Goal: Information Seeking & Learning: Compare options

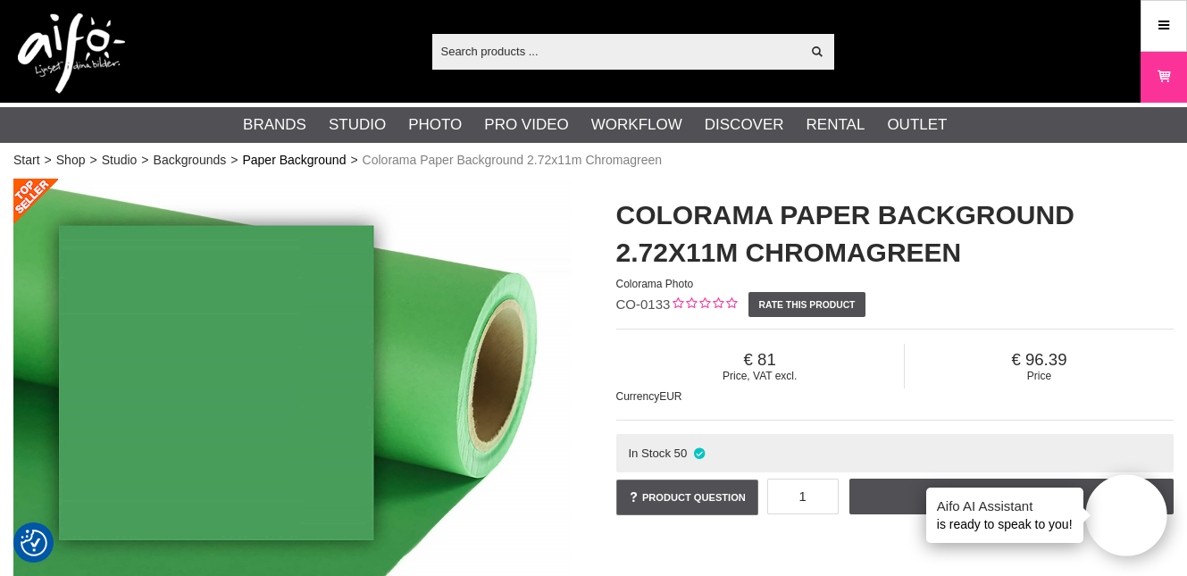
click at [312, 163] on link "Paper Background" at bounding box center [294, 160] width 104 height 19
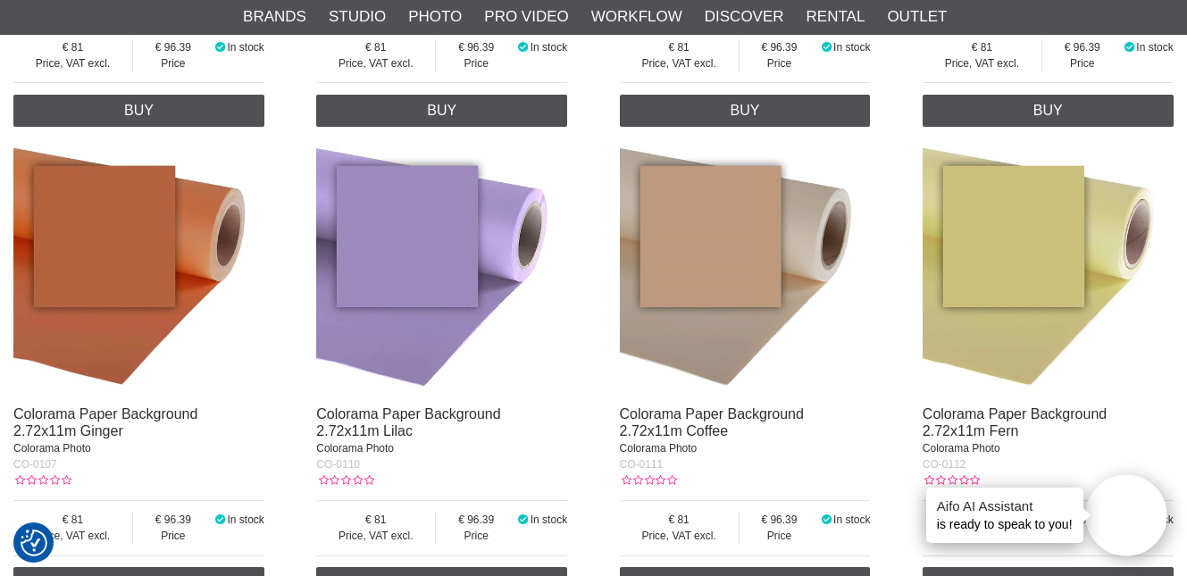
scroll to position [1122, 0]
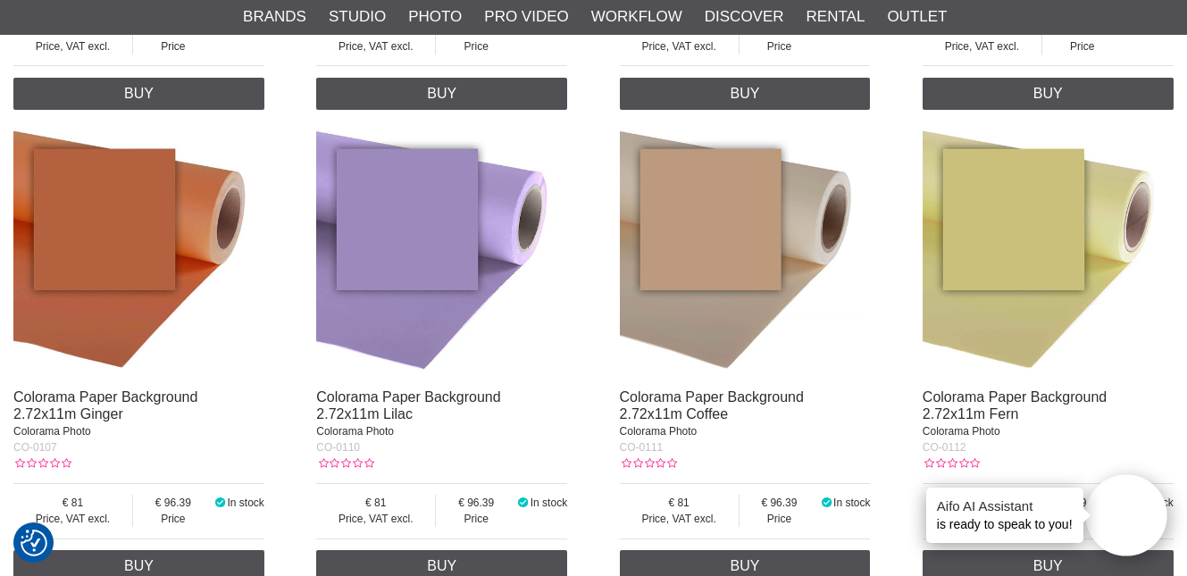
click at [731, 318] on img at bounding box center [745, 253] width 251 height 251
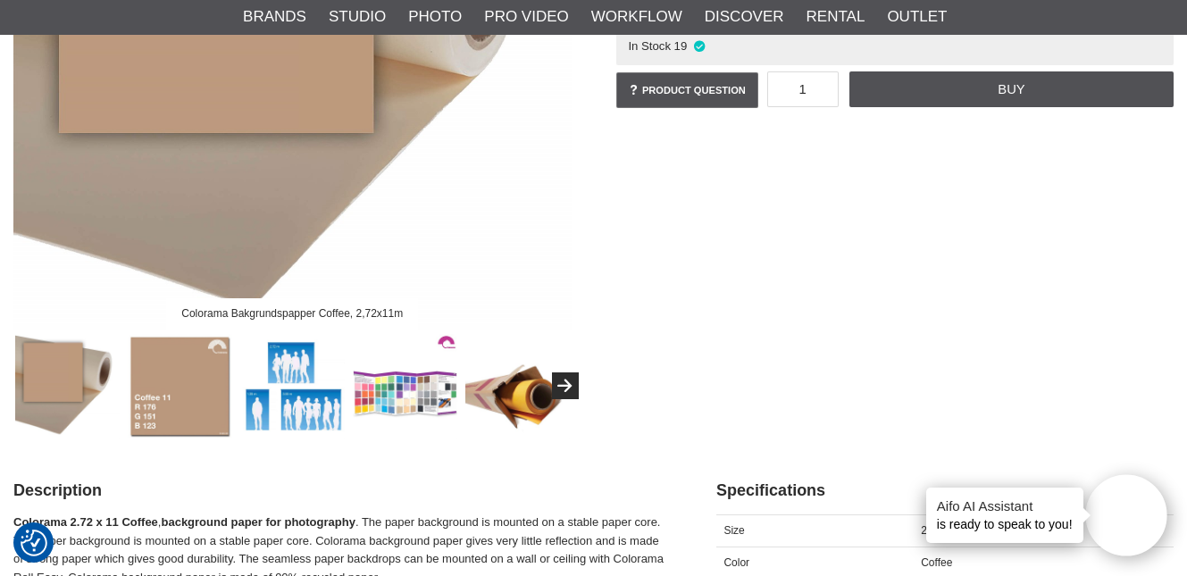
scroll to position [410, 0]
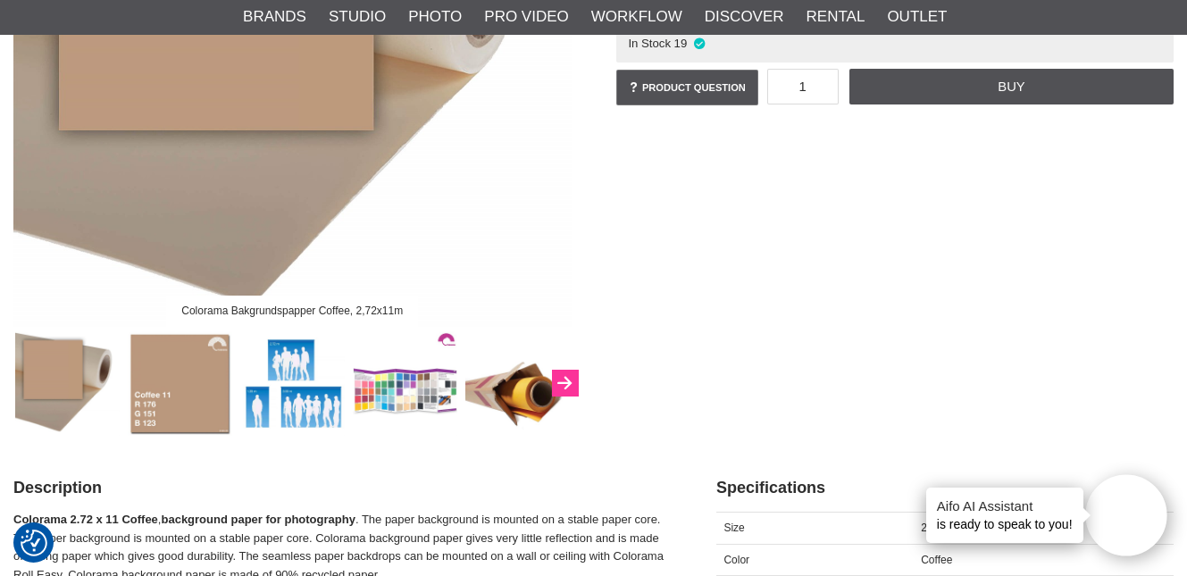
click at [573, 381] on button "Next" at bounding box center [565, 383] width 27 height 27
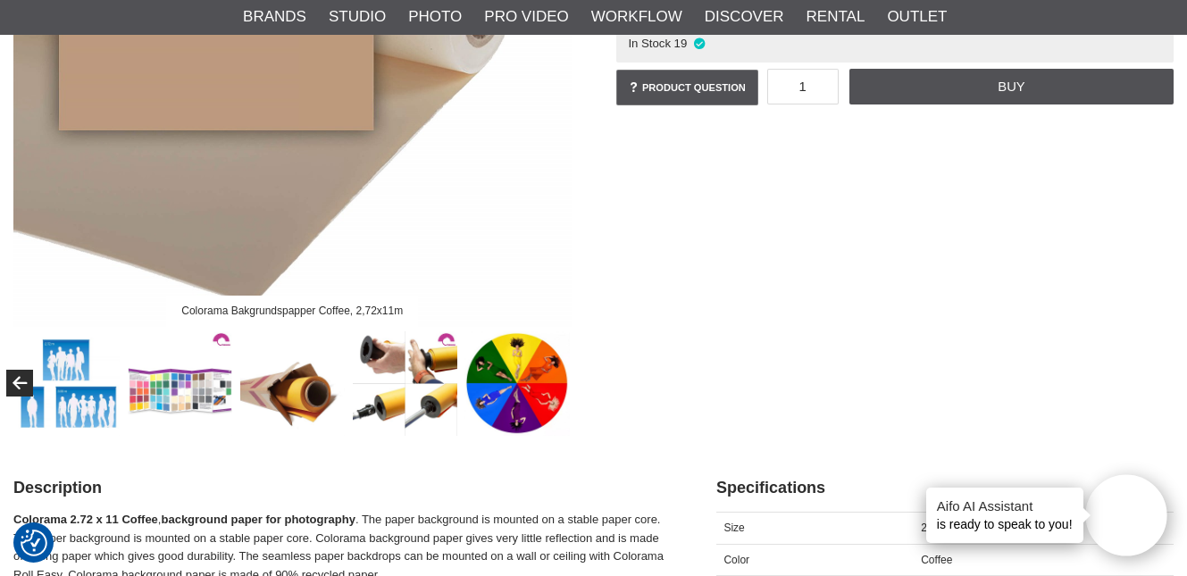
click at [573, 381] on div "Colorama Bakgrundspapper Coffee, 2,72x11m" at bounding box center [292, 102] width 603 height 667
click at [23, 373] on button "Previous" at bounding box center [19, 383] width 27 height 27
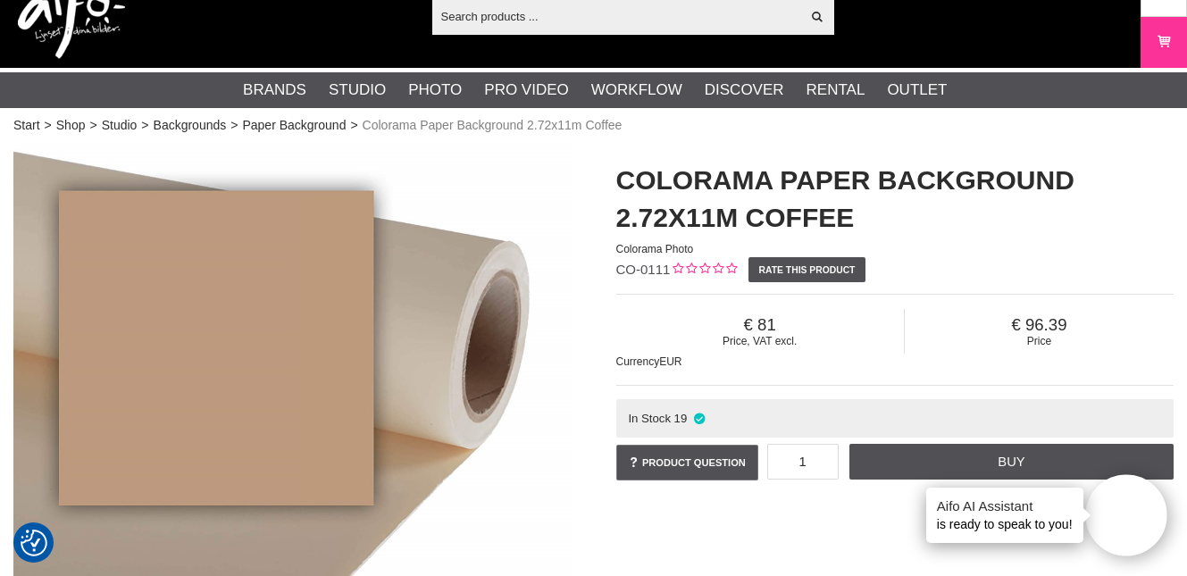
scroll to position [0, 0]
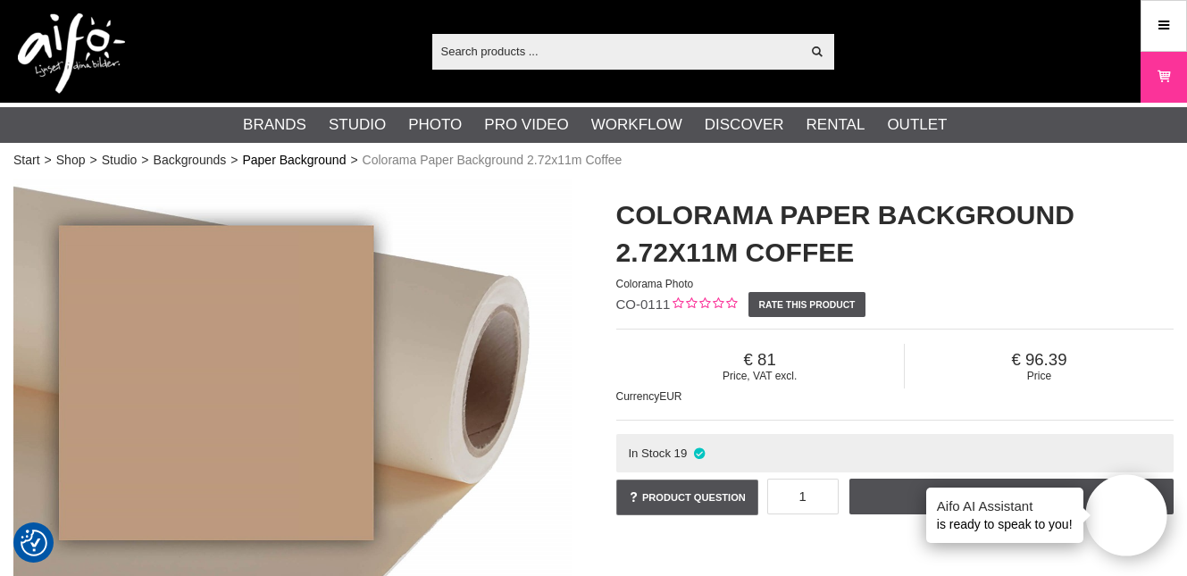
click at [288, 157] on link "Paper Background" at bounding box center [294, 160] width 104 height 19
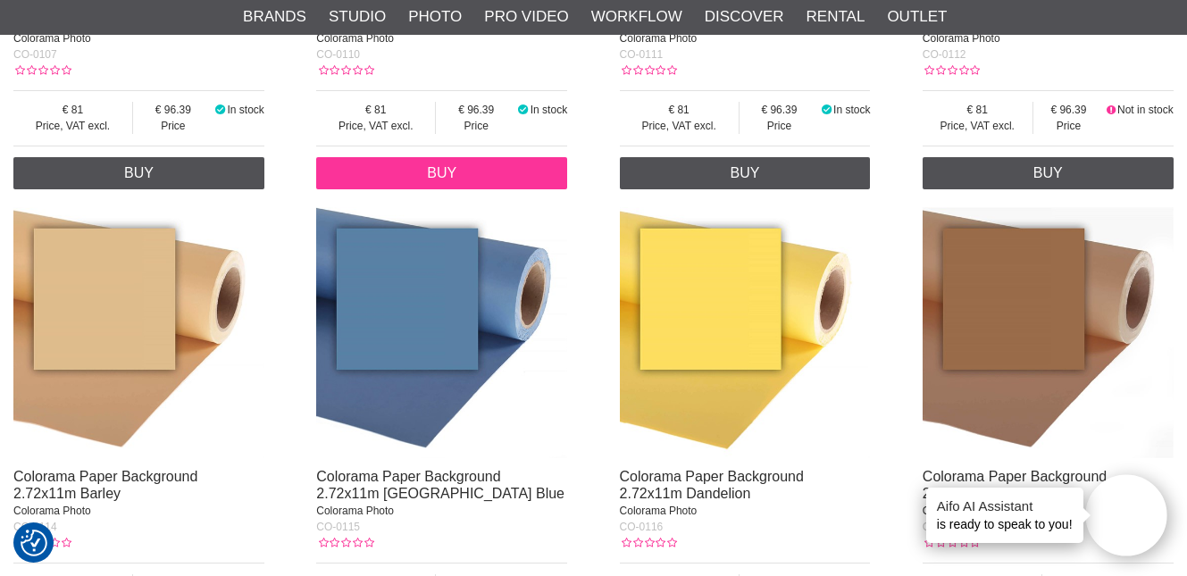
scroll to position [1538, 0]
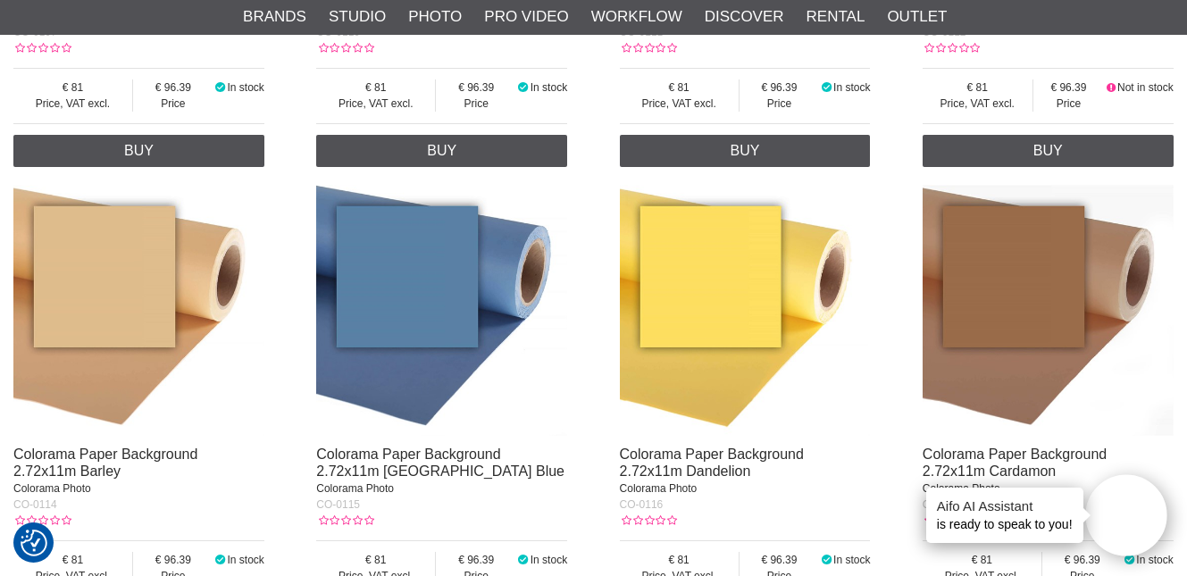
click at [152, 336] on img at bounding box center [138, 310] width 251 height 251
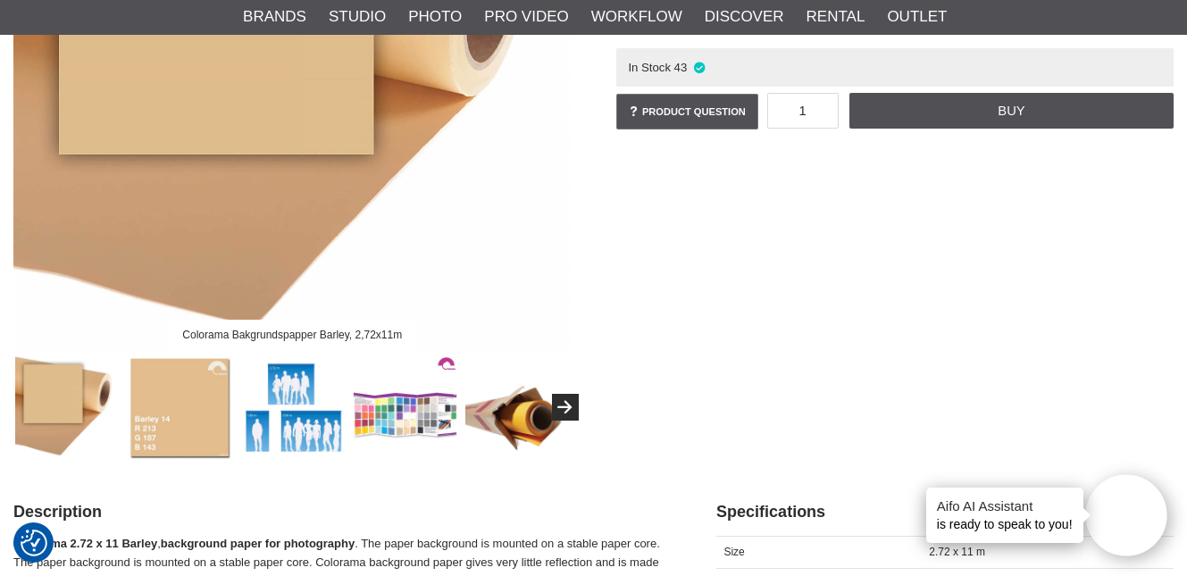
scroll to position [435, 0]
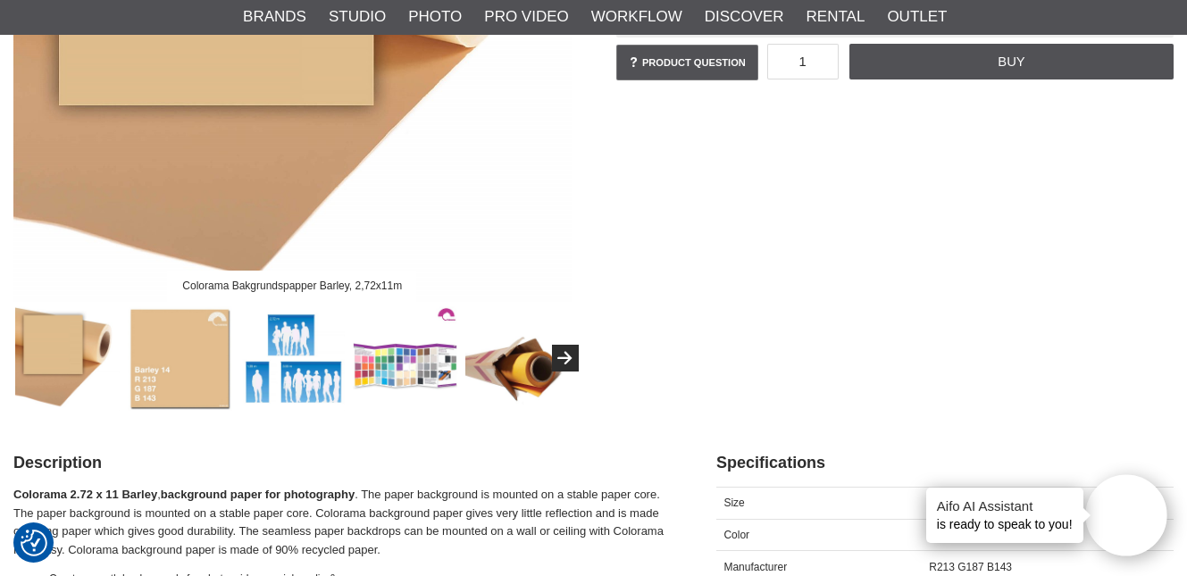
click at [181, 388] on img at bounding box center [180, 358] width 105 height 105
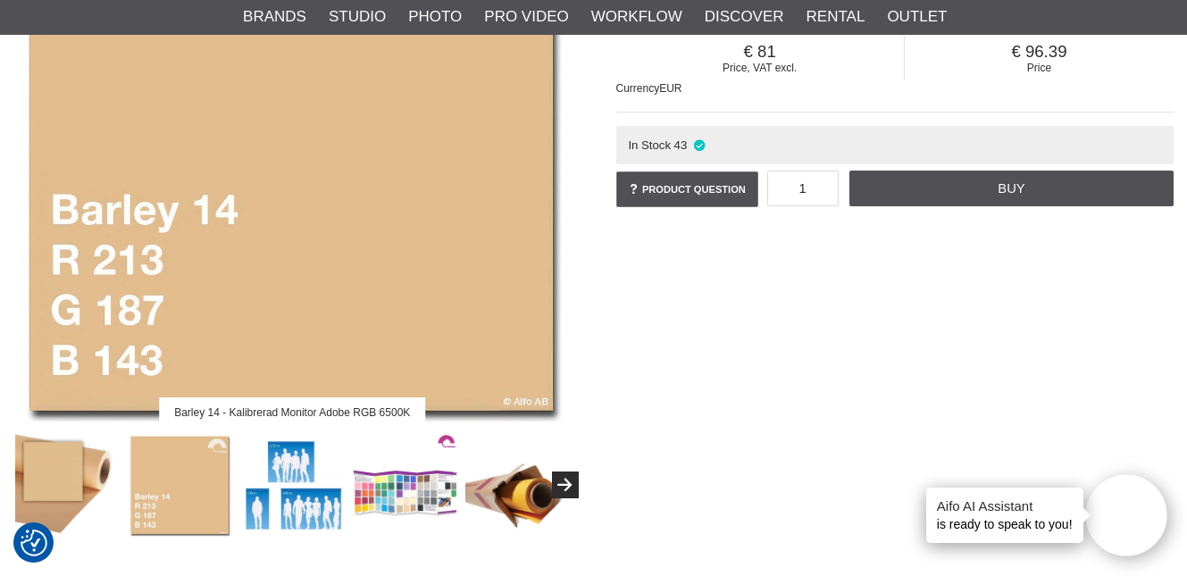
scroll to position [303, 0]
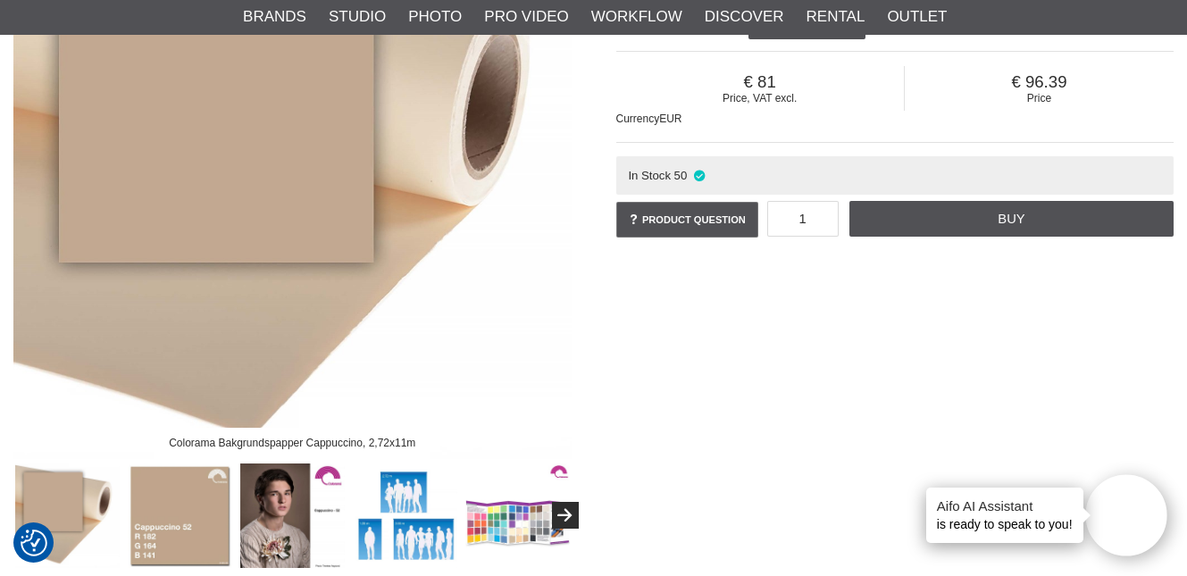
scroll to position [341, 0]
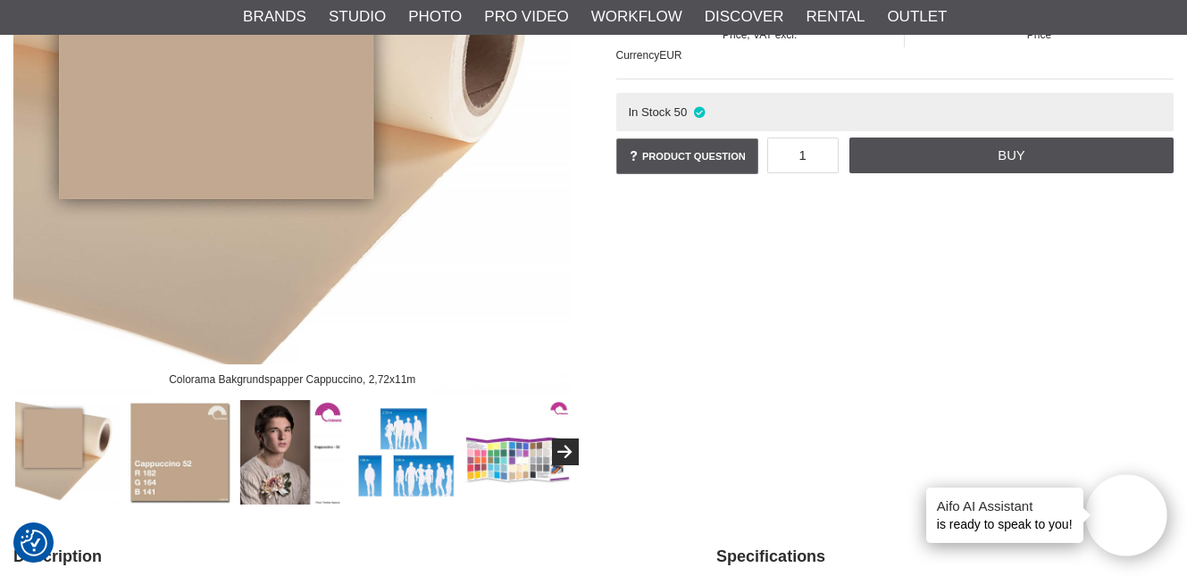
click at [182, 494] on img at bounding box center [180, 452] width 105 height 105
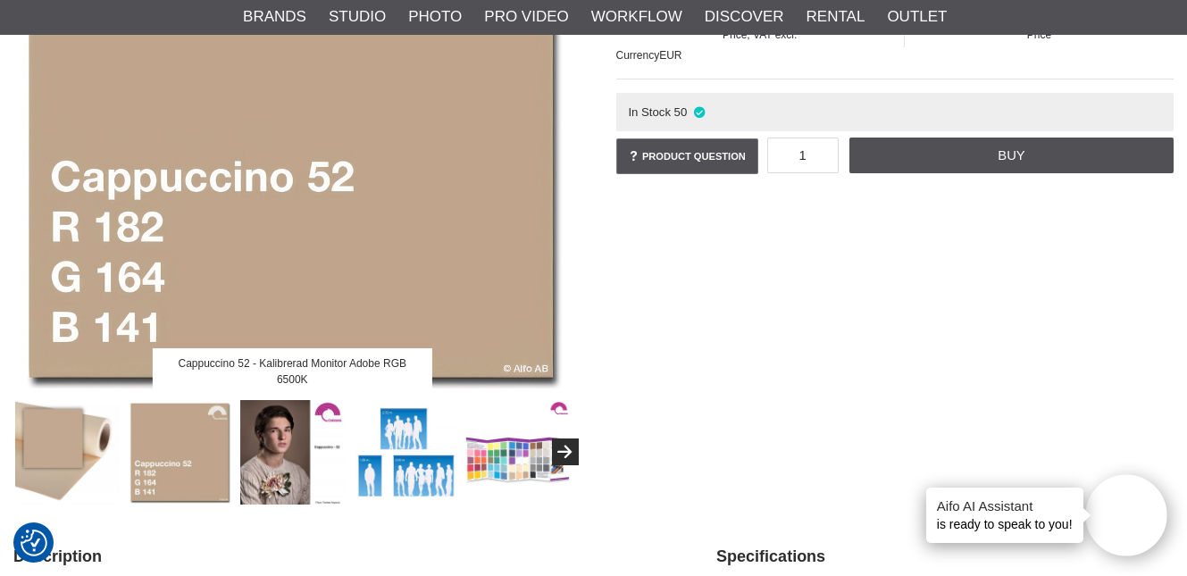
click at [286, 471] on img at bounding box center [292, 452] width 105 height 105
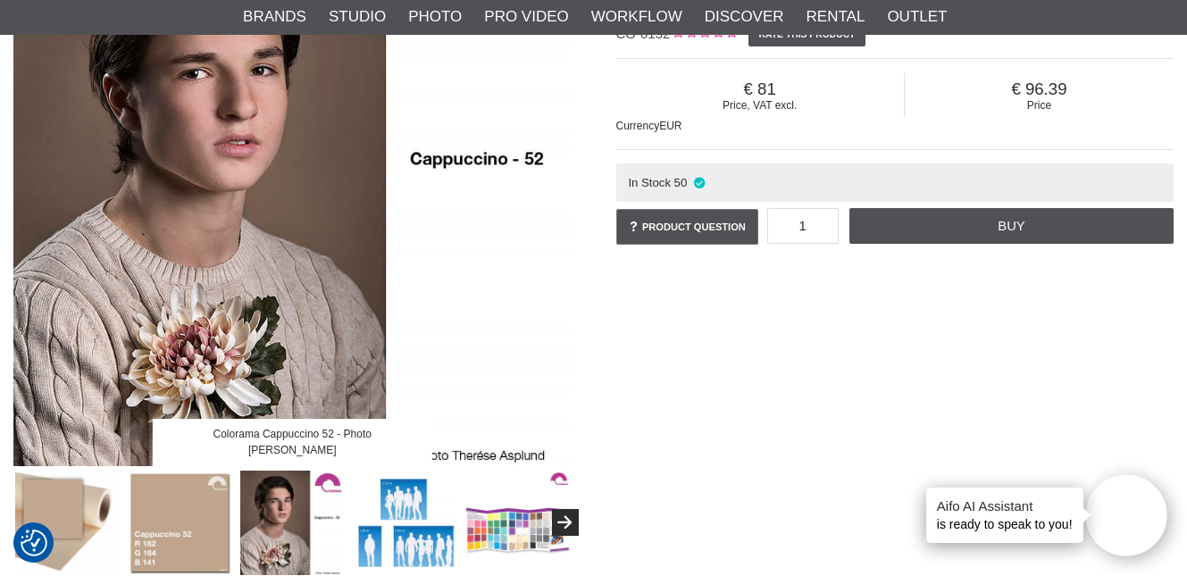
scroll to position [288, 0]
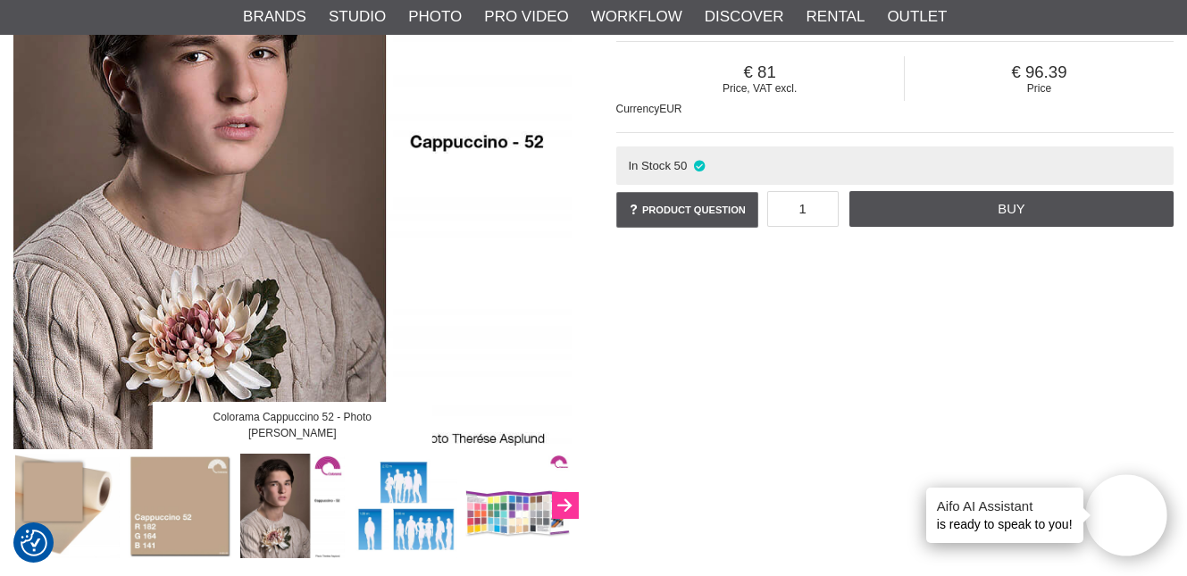
click at [565, 504] on icon "Next" at bounding box center [564, 506] width 21 height 16
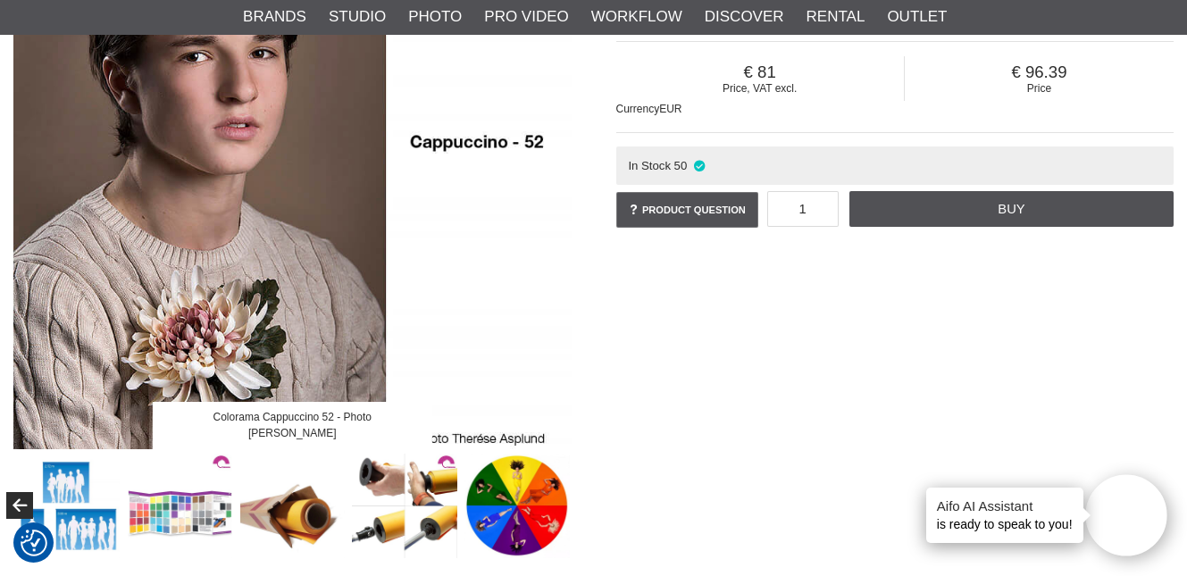
click at [34, 498] on img at bounding box center [67, 506] width 105 height 105
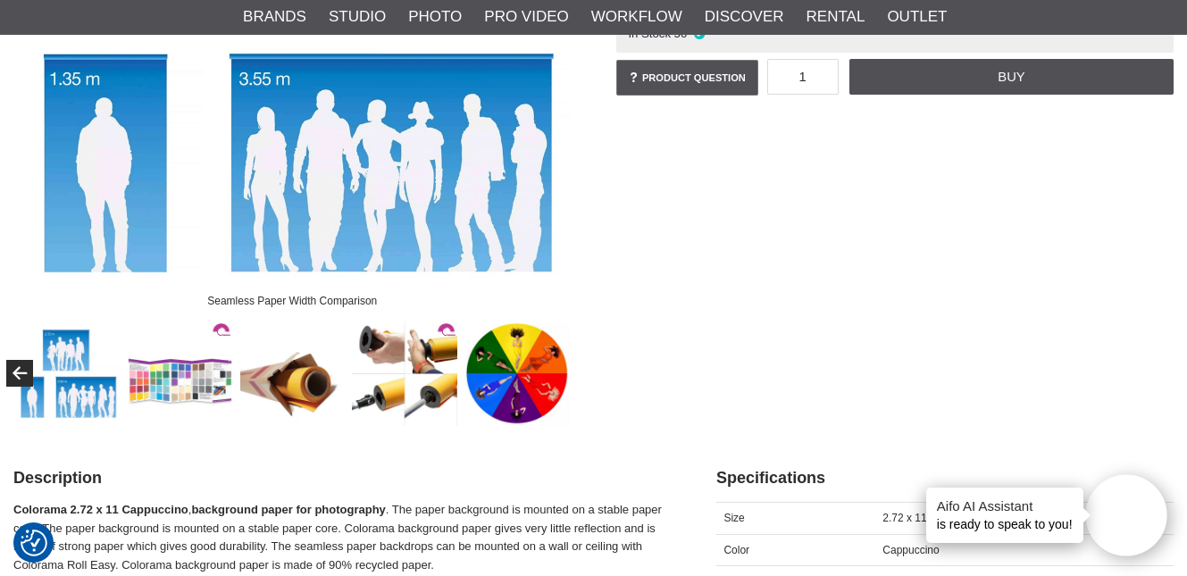
scroll to position [482, 0]
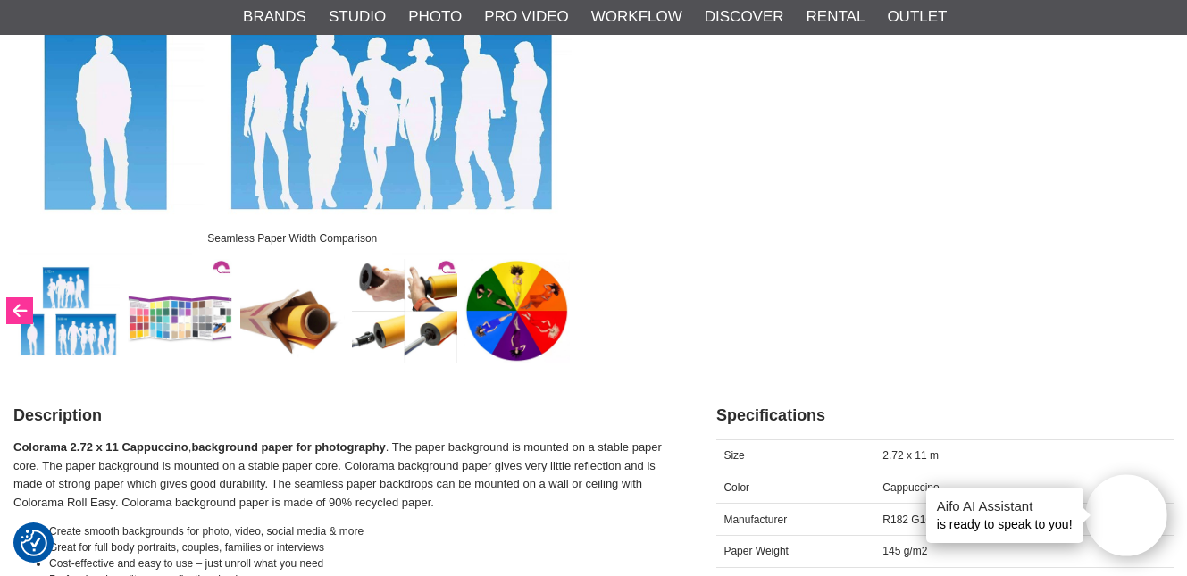
click at [21, 309] on icon "Previous" at bounding box center [19, 312] width 21 height 16
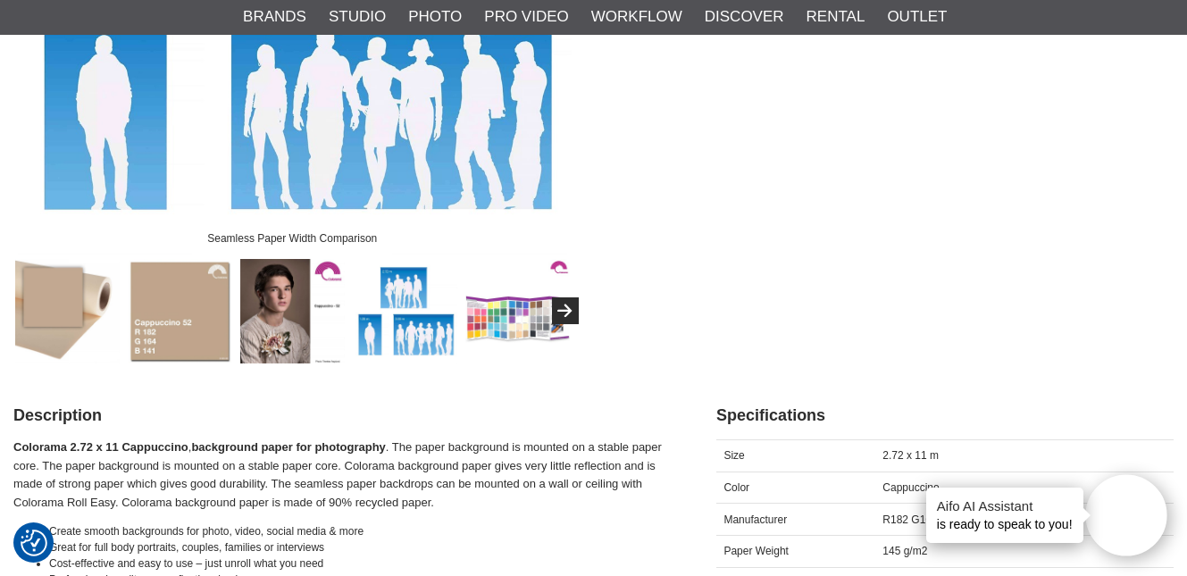
click at [175, 321] on img at bounding box center [180, 311] width 105 height 105
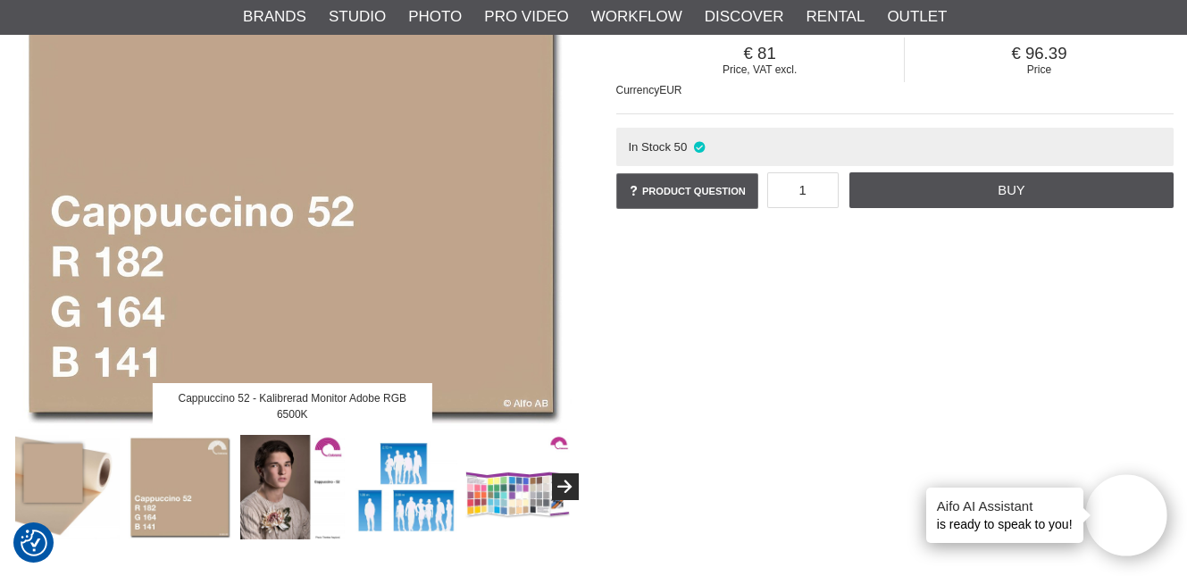
scroll to position [351, 0]
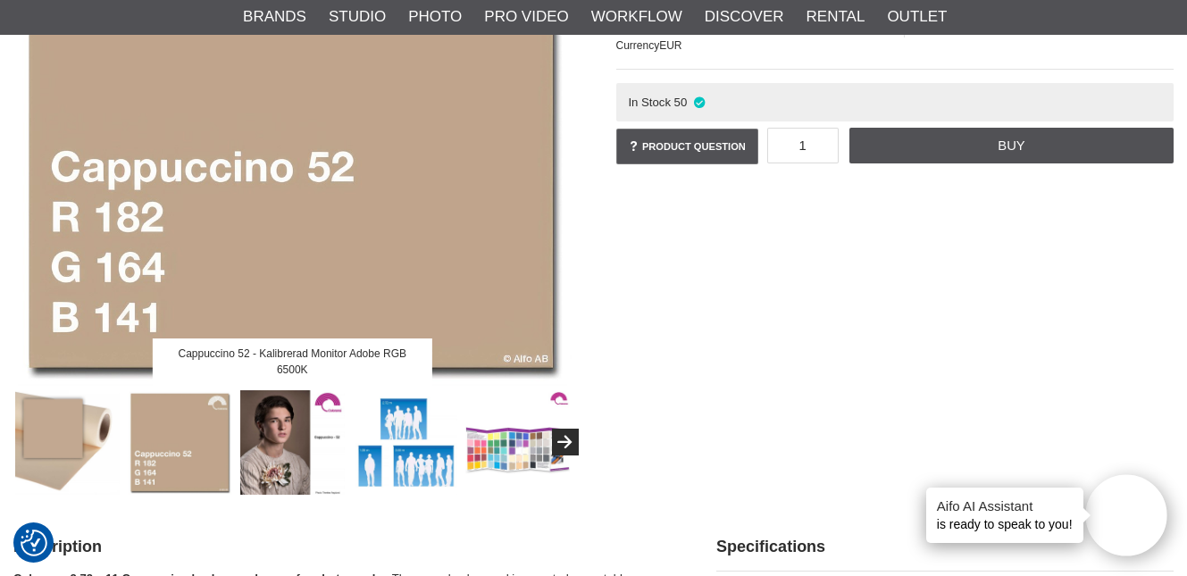
click at [387, 429] on img at bounding box center [405, 442] width 105 height 105
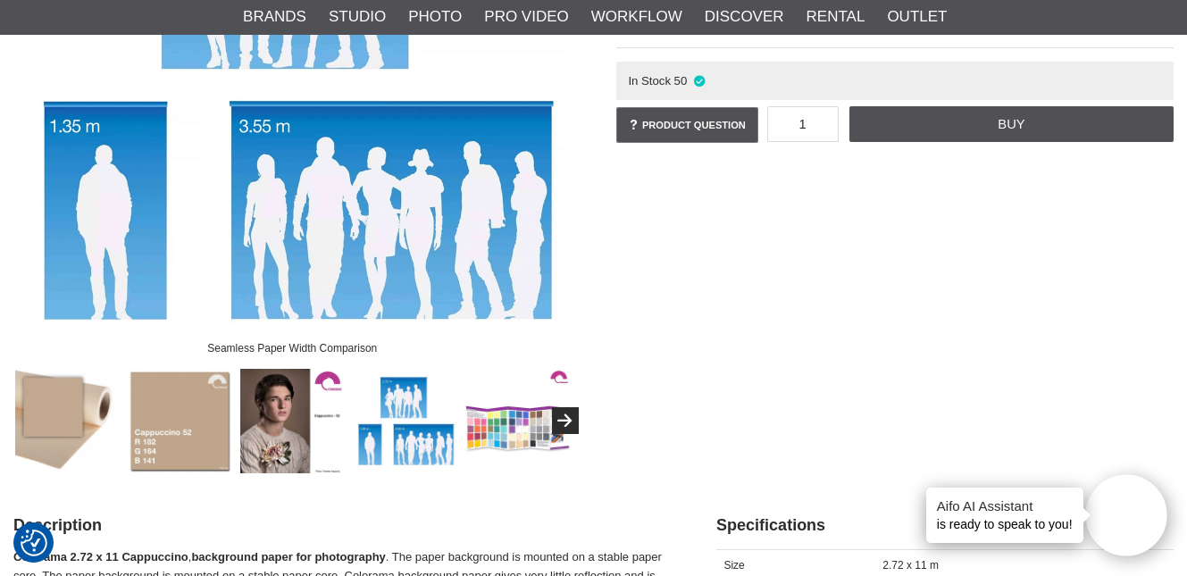
scroll to position [392, 0]
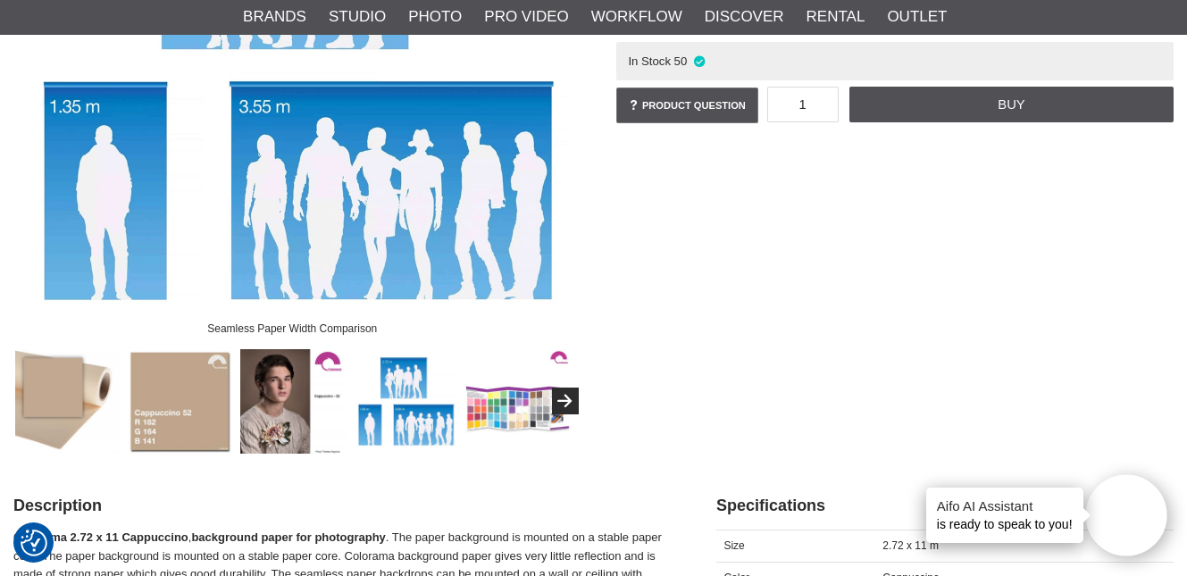
click at [207, 401] on img at bounding box center [180, 401] width 105 height 105
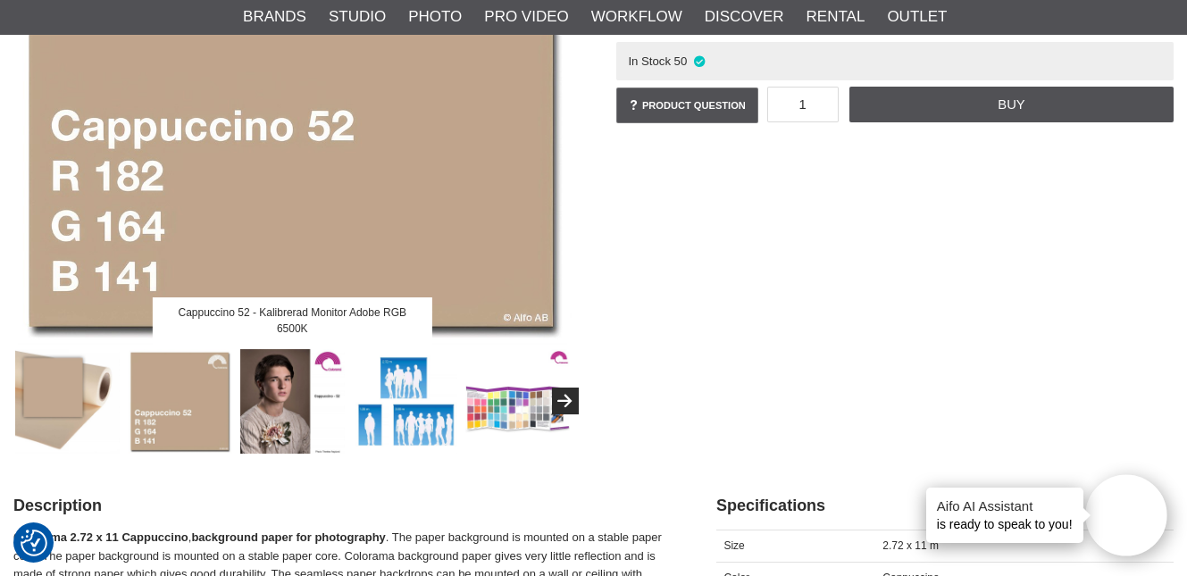
click at [284, 407] on img at bounding box center [292, 401] width 105 height 105
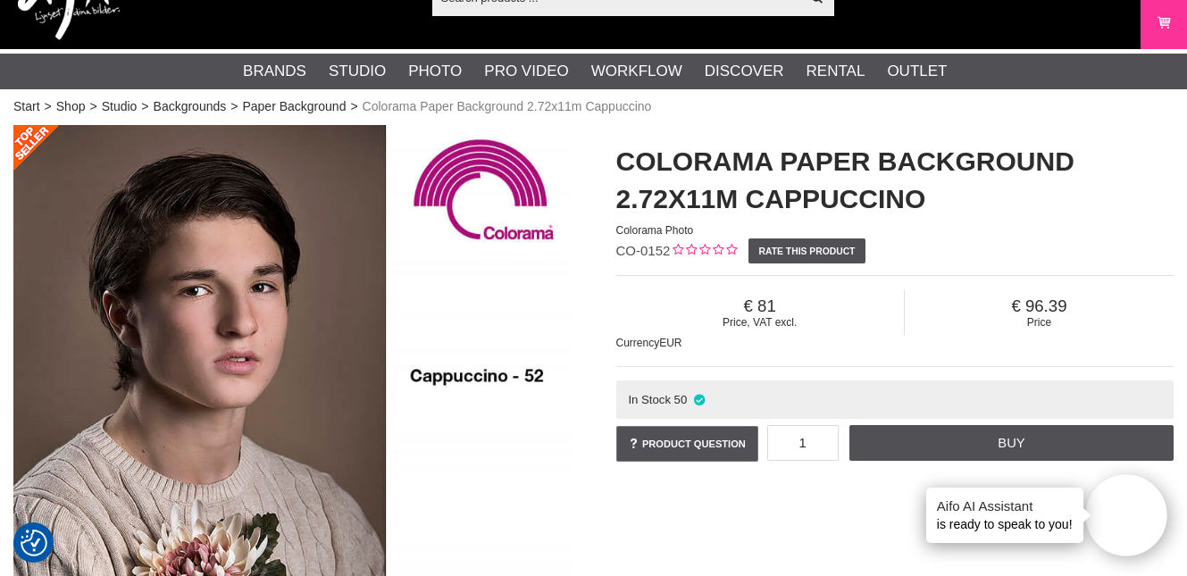
scroll to position [52, 0]
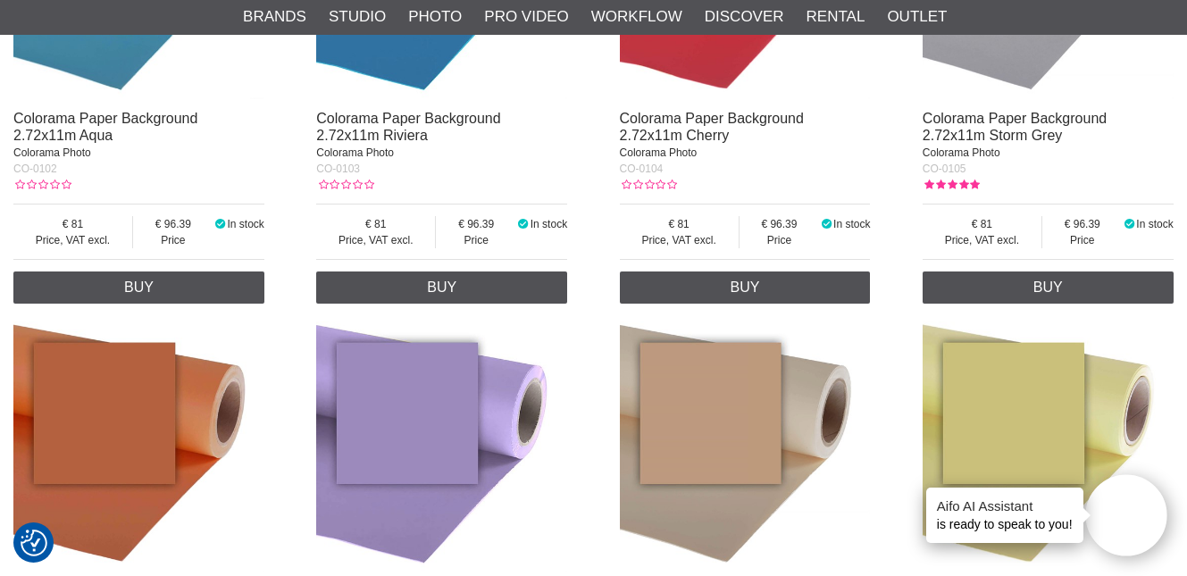
scroll to position [1063, 0]
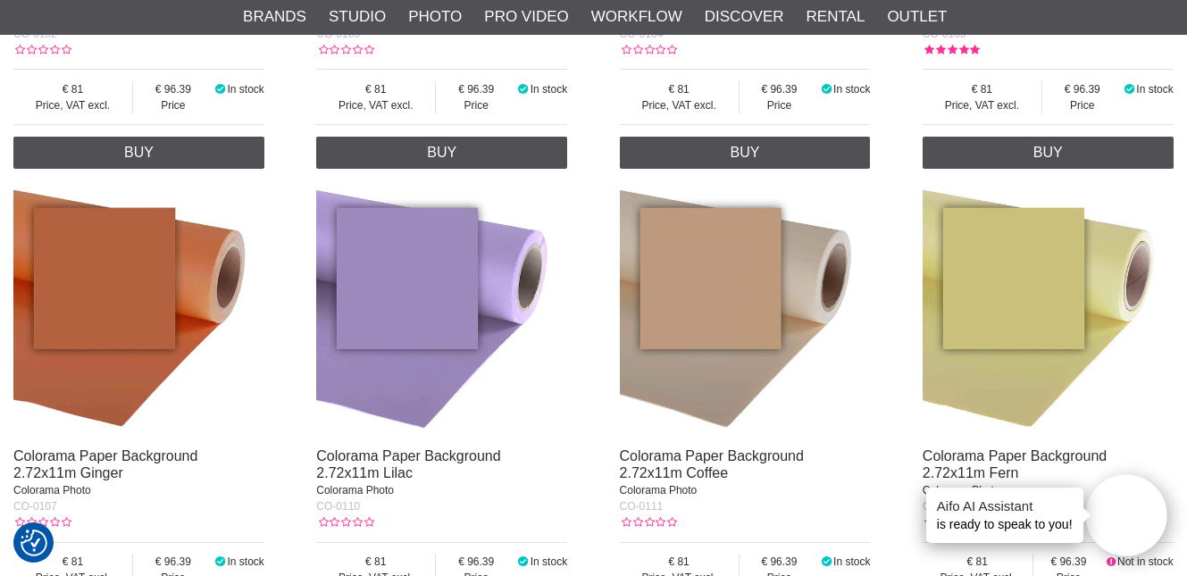
click at [763, 285] on img at bounding box center [745, 312] width 251 height 251
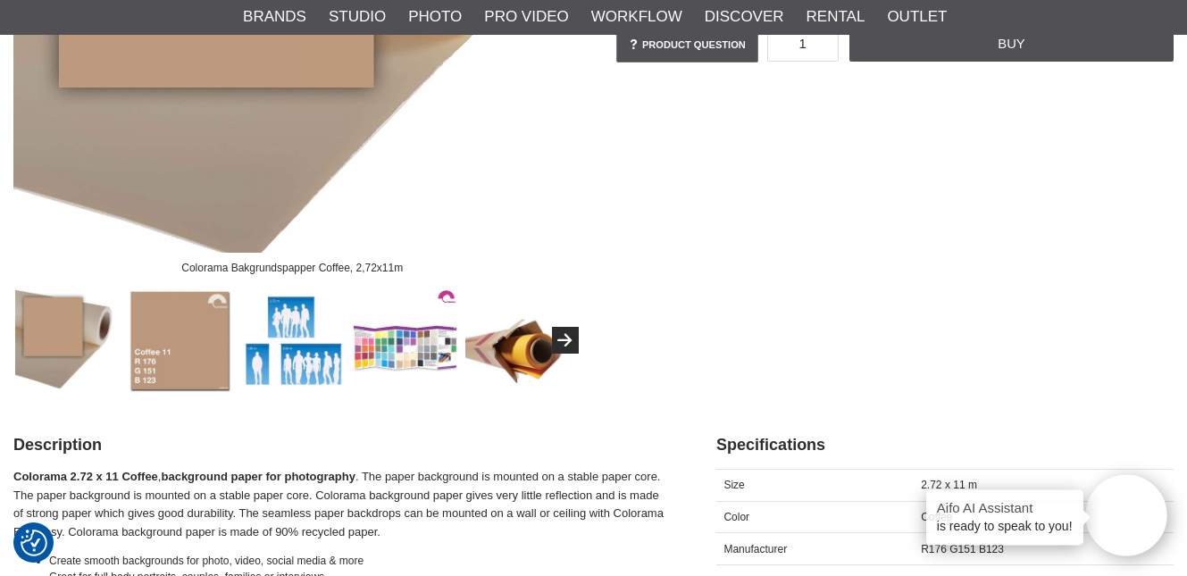
scroll to position [463, 0]
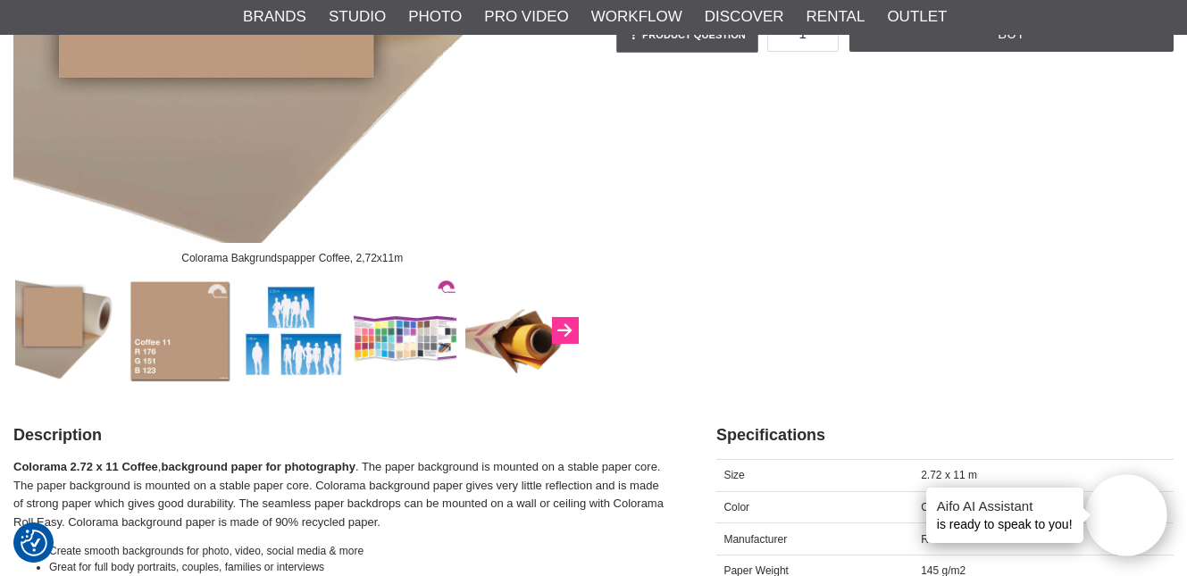
click at [576, 327] on button "Next" at bounding box center [565, 330] width 27 height 27
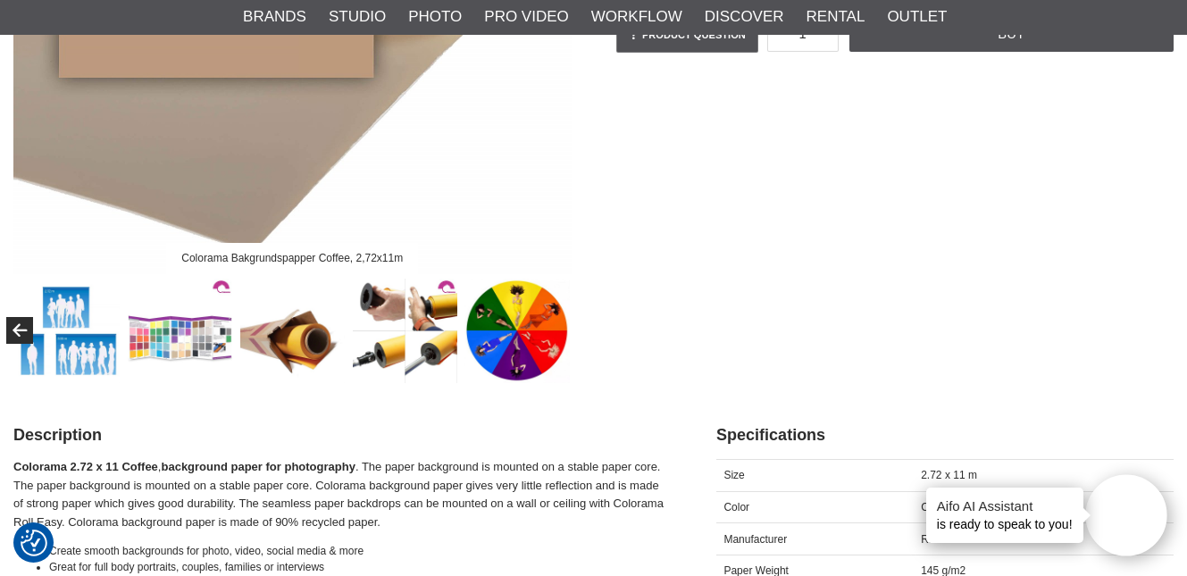
click at [576, 327] on div "Colorama Bakgrundspapper Coffee, 2,72x11m" at bounding box center [292, 49] width 603 height 667
click at [22, 328] on icon "Previous" at bounding box center [19, 331] width 21 height 16
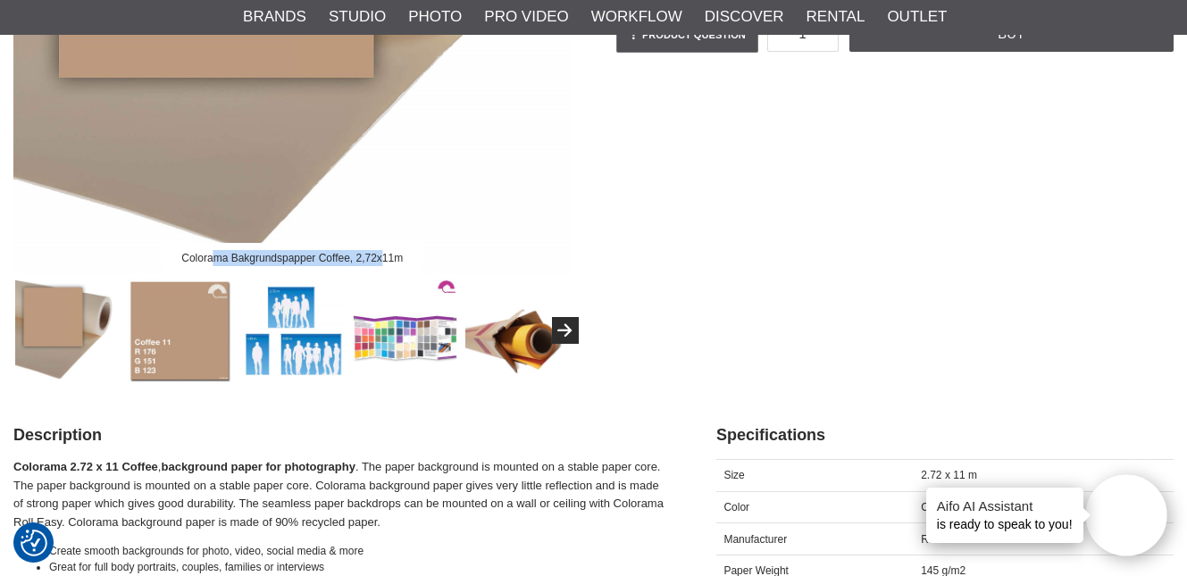
drag, startPoint x: 183, startPoint y: 264, endPoint x: 352, endPoint y: 258, distance: 168.9
click at [352, 258] on div "Colorama Bakgrundspapper Coffee, 2,72x11m" at bounding box center [292, 258] width 251 height 31
copy div "Colorama Bakgrundspapper Coffee,"
